Goal: Check status: Check status

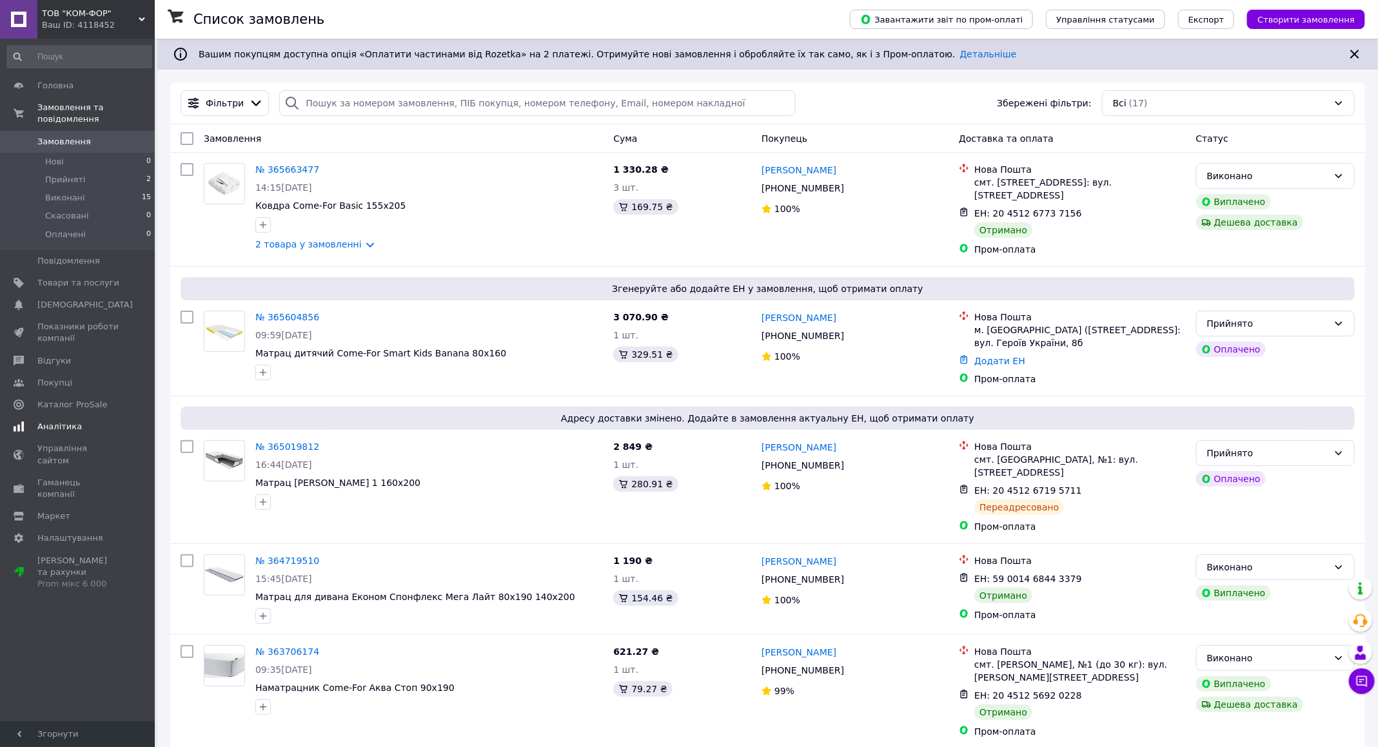
click at [66, 421] on span "Аналітика" at bounding box center [59, 427] width 44 height 12
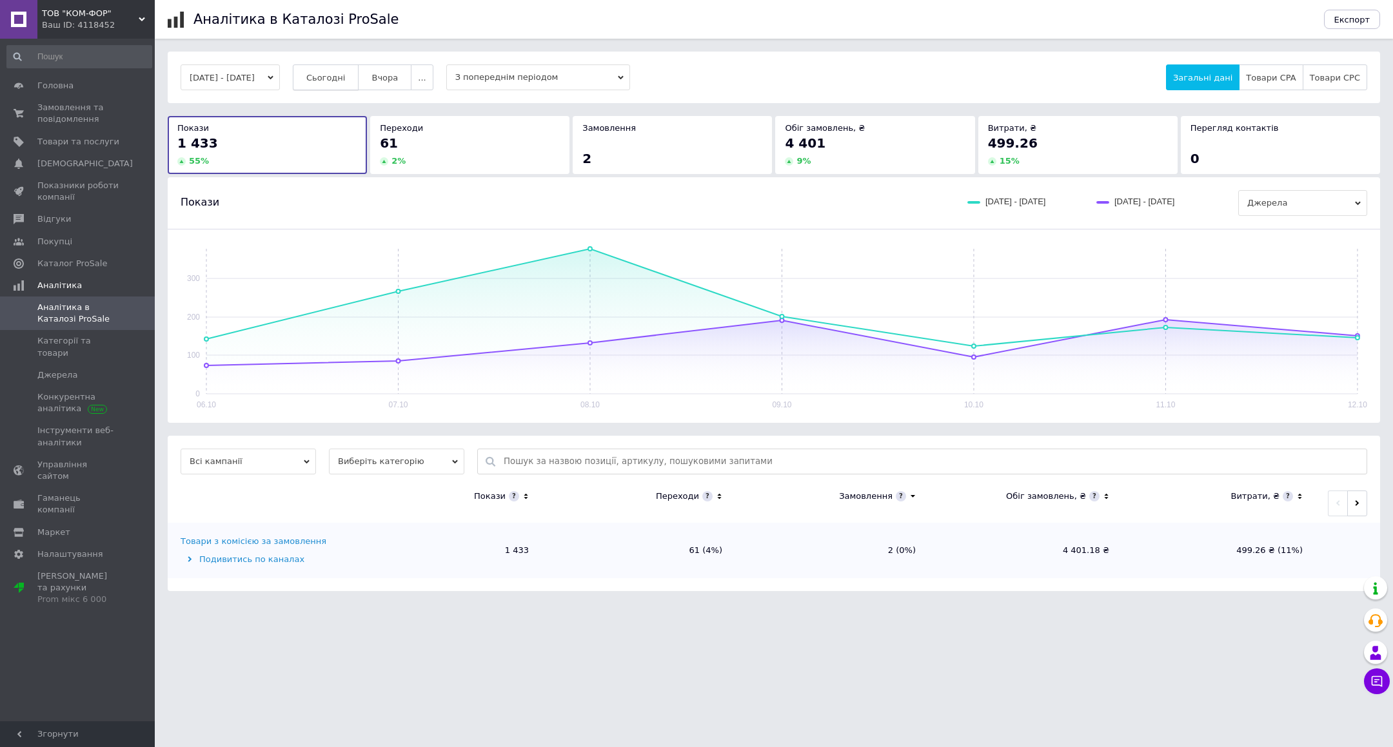
click at [339, 76] on span "Сьогодні" at bounding box center [325, 78] width 39 height 10
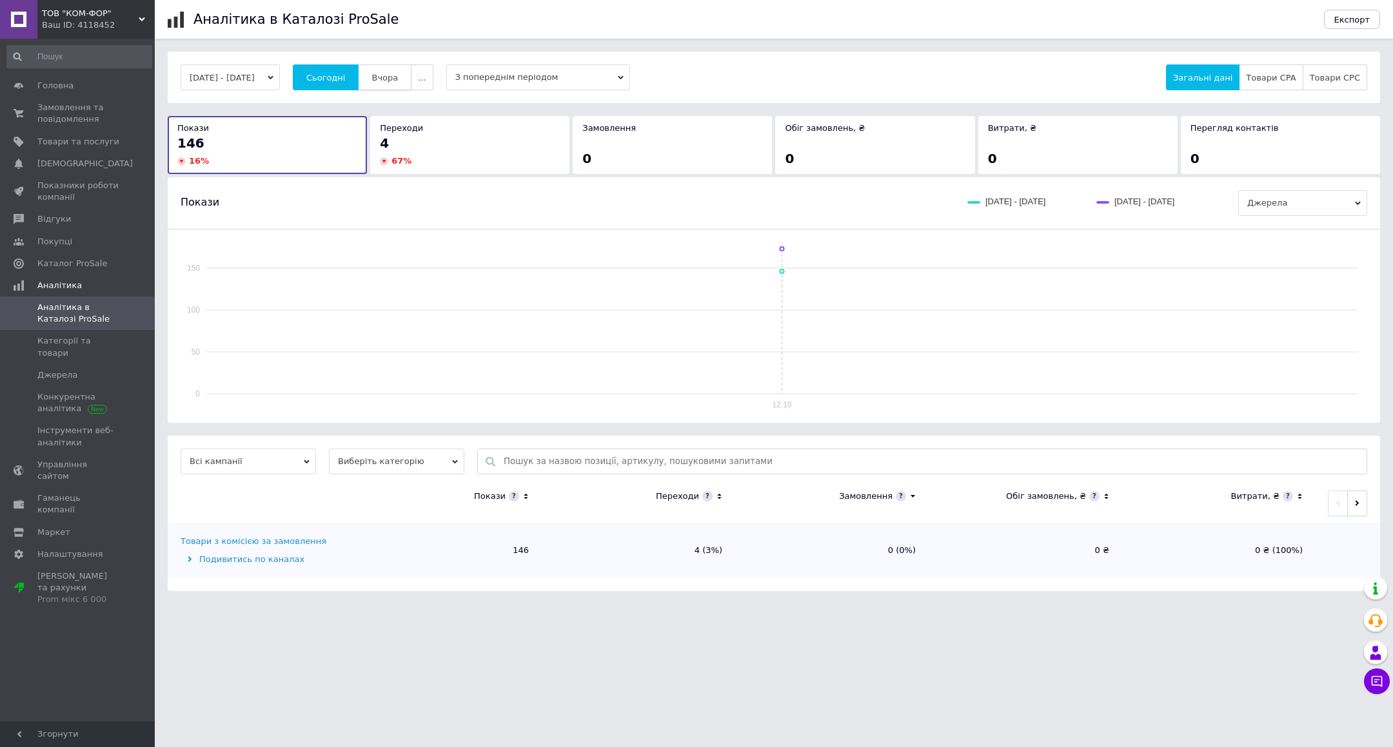
click at [398, 74] on span "Вчора" at bounding box center [384, 78] width 26 height 10
